Goal: Task Accomplishment & Management: Manage account settings

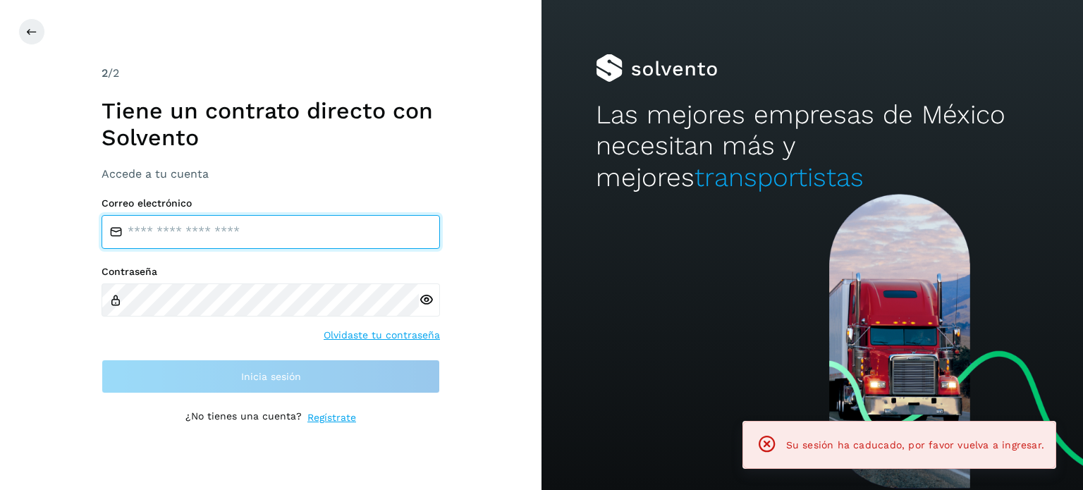
type input "**********"
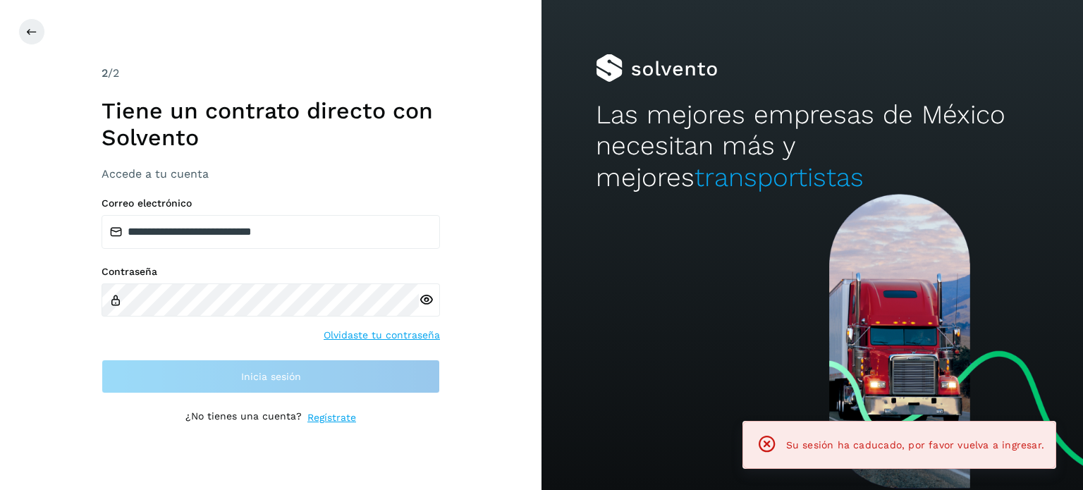
click at [471, 249] on div "**********" at bounding box center [270, 245] width 541 height 490
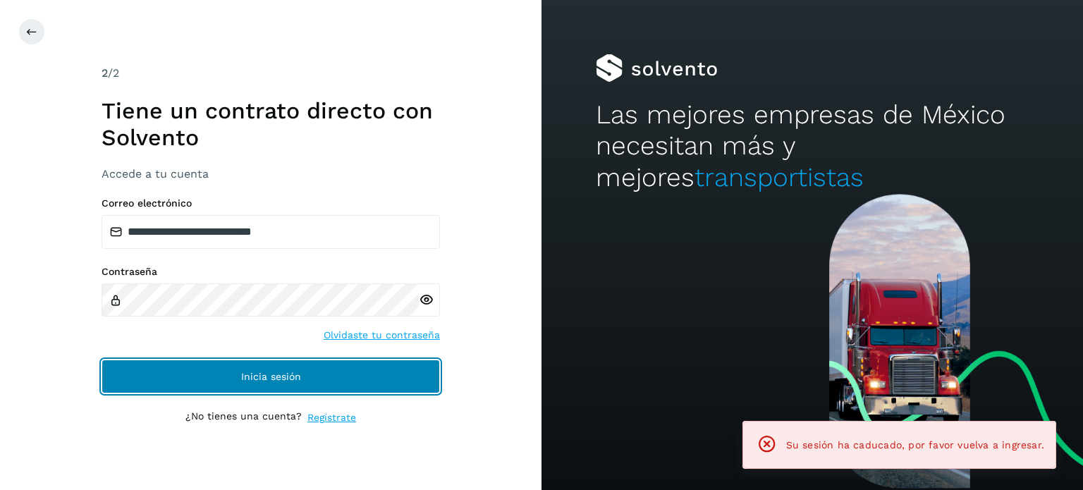
click at [381, 360] on button "Inicia sesión" at bounding box center [271, 376] width 338 height 34
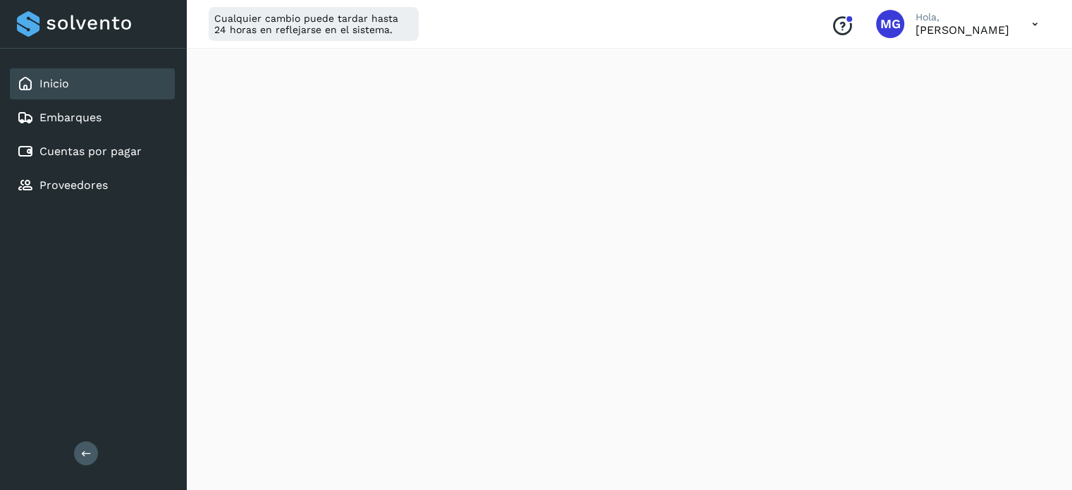
scroll to position [211, 0]
